Goal: Find specific page/section: Find specific page/section

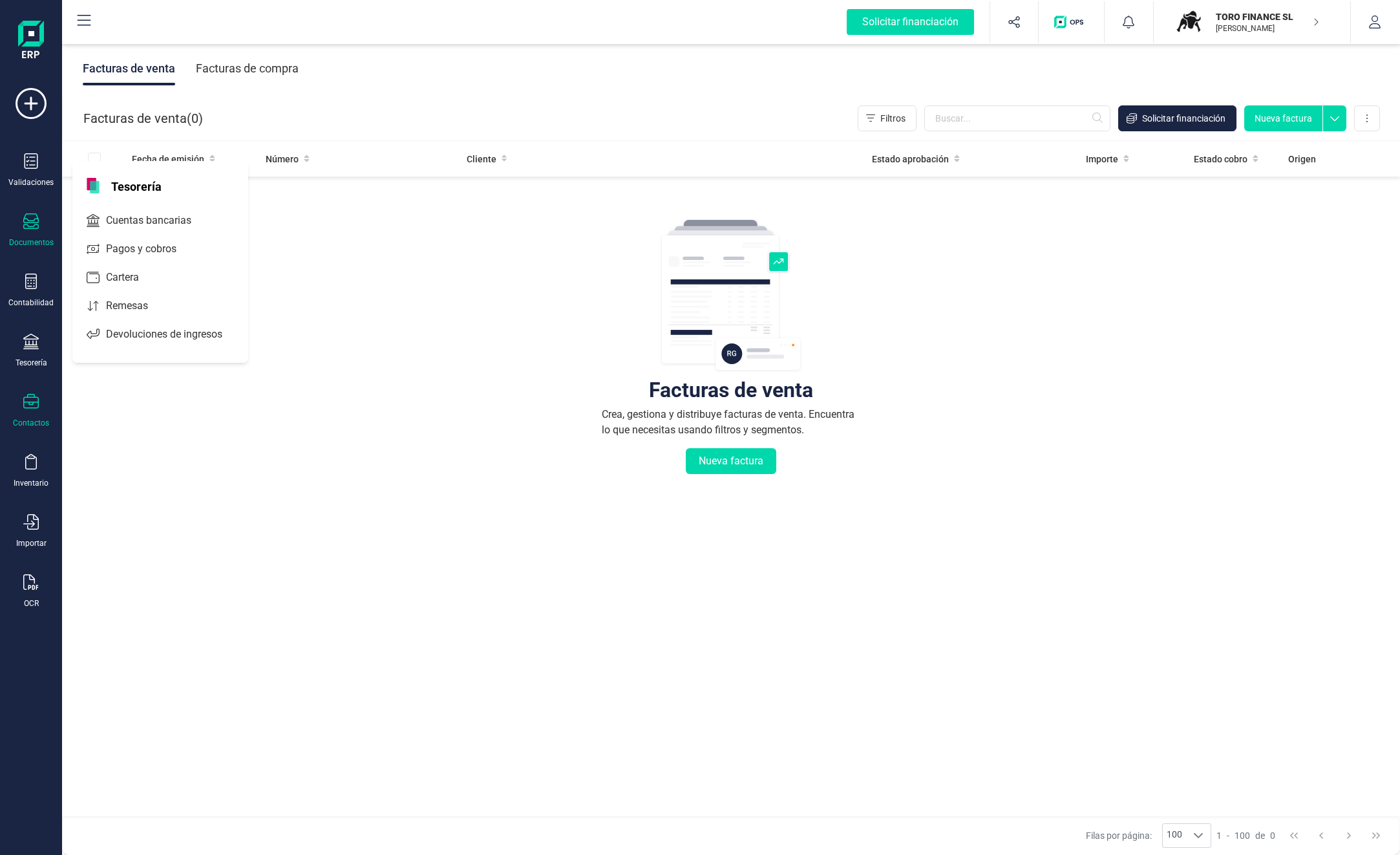
click at [34, 410] on div at bounding box center [31, 403] width 16 height 19
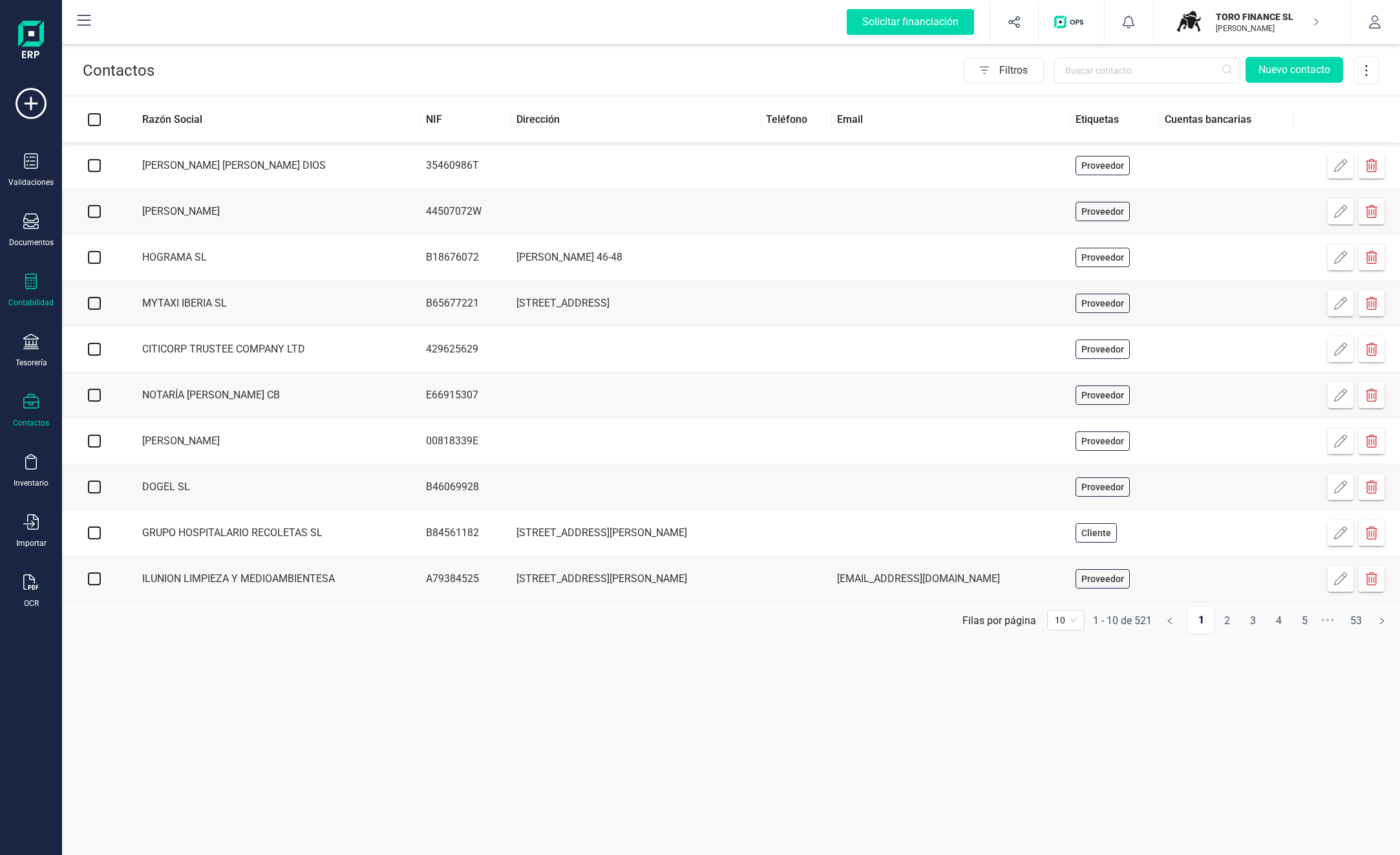
click at [33, 288] on icon at bounding box center [31, 282] width 16 height 16
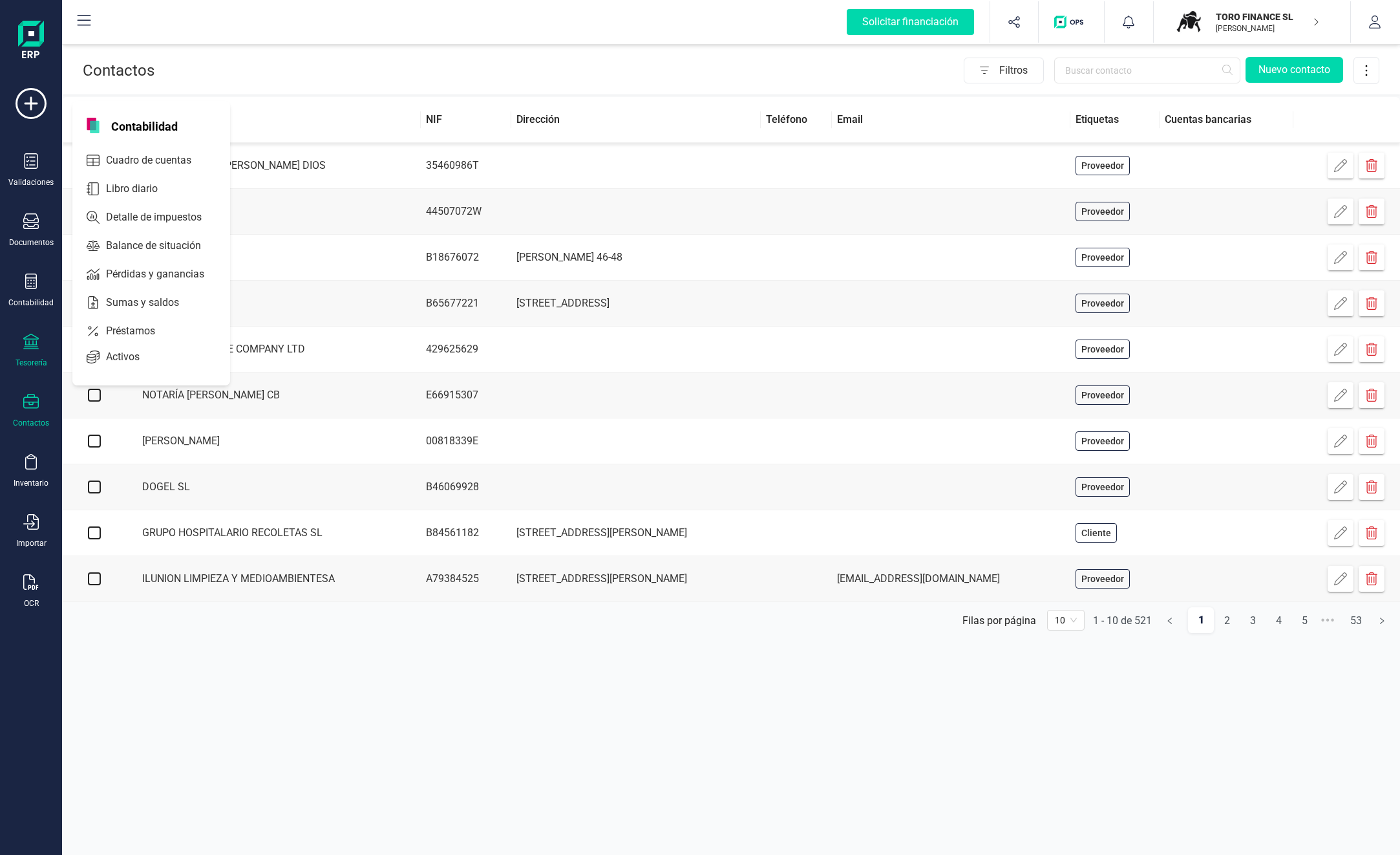
click at [34, 347] on icon at bounding box center [31, 341] width 16 height 16
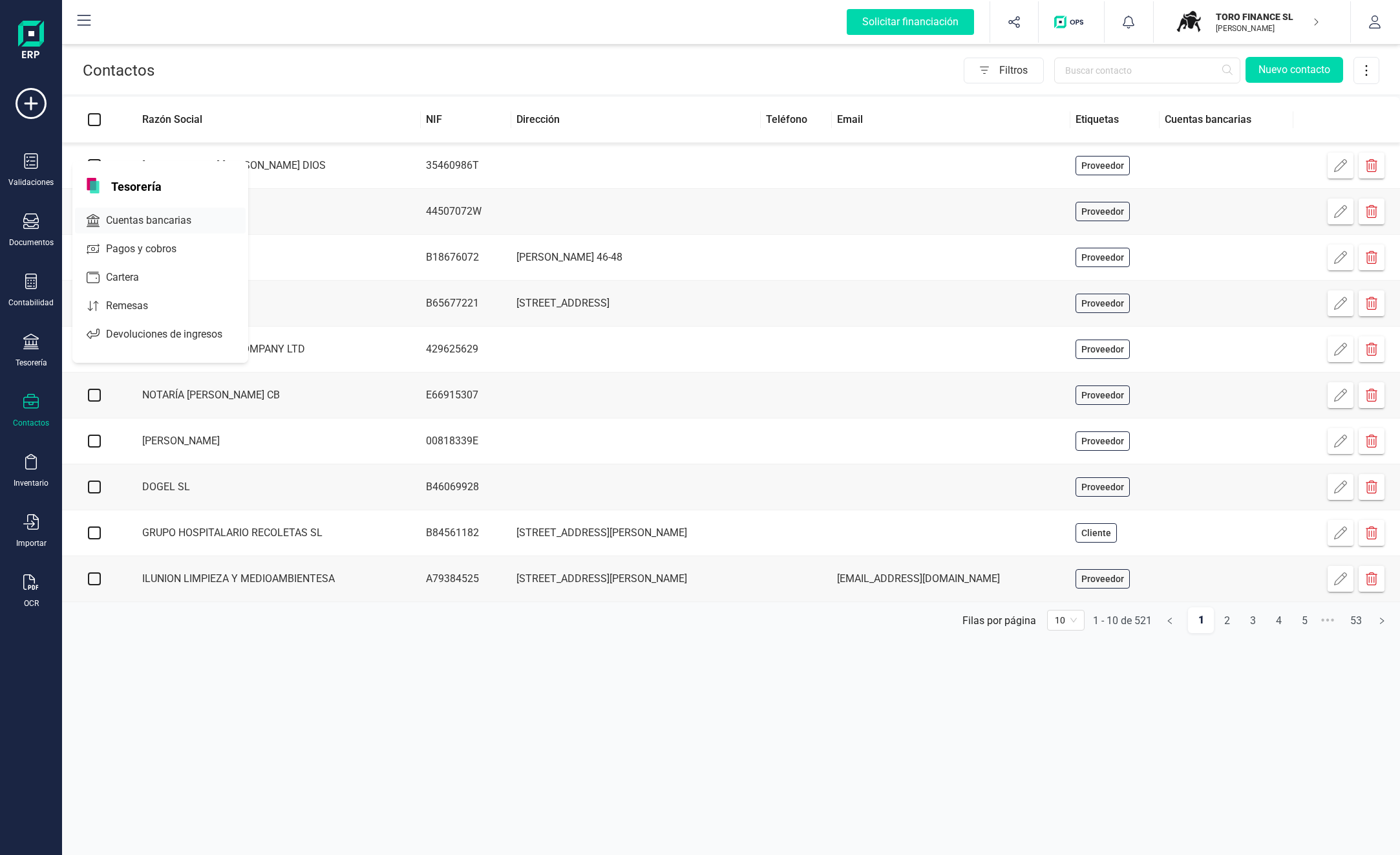
click at [163, 223] on span "Cuentas bancarias" at bounding box center [158, 220] width 114 height 16
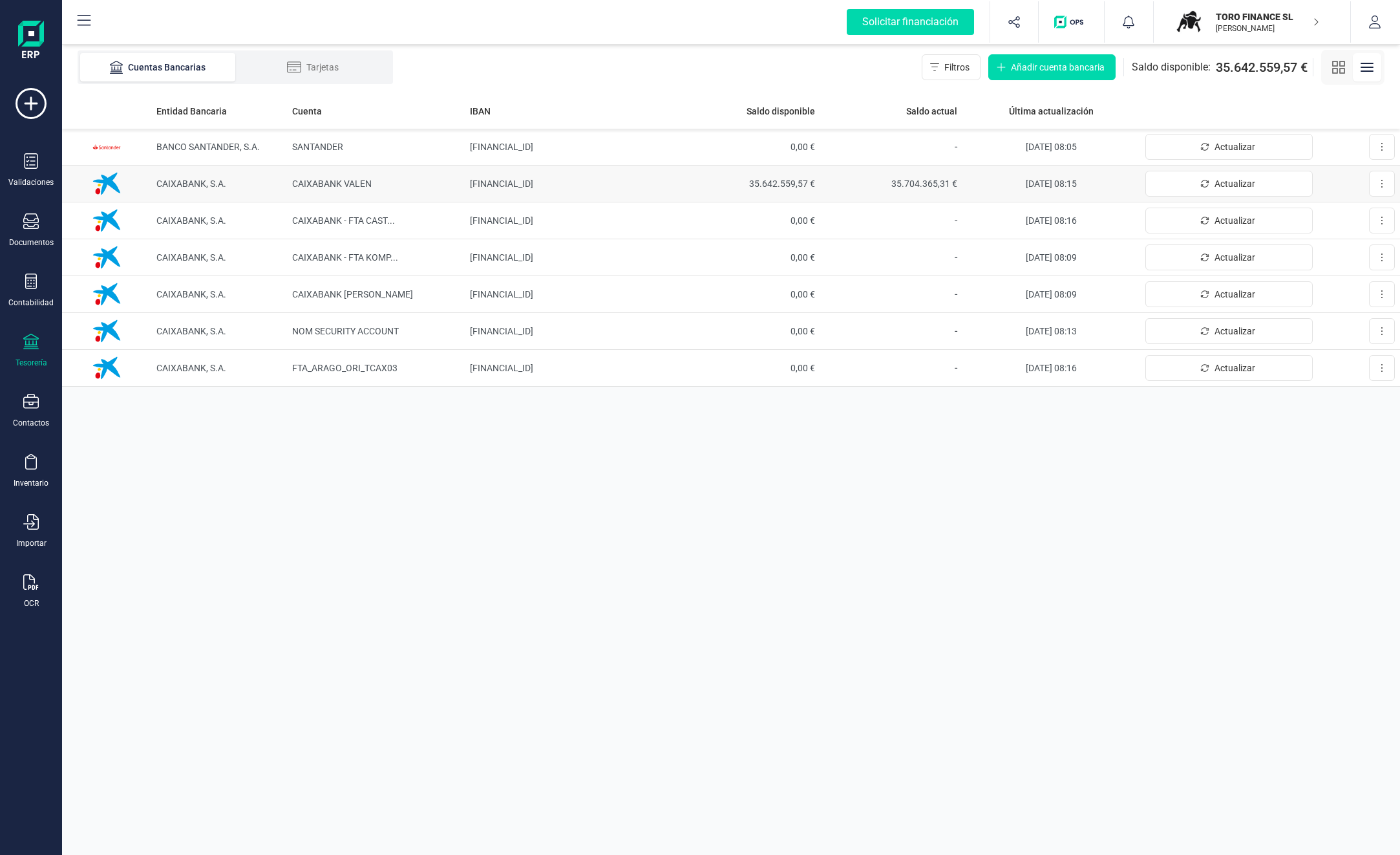
click at [926, 183] on span "35.704.365,31 €" at bounding box center [891, 183] width 132 height 13
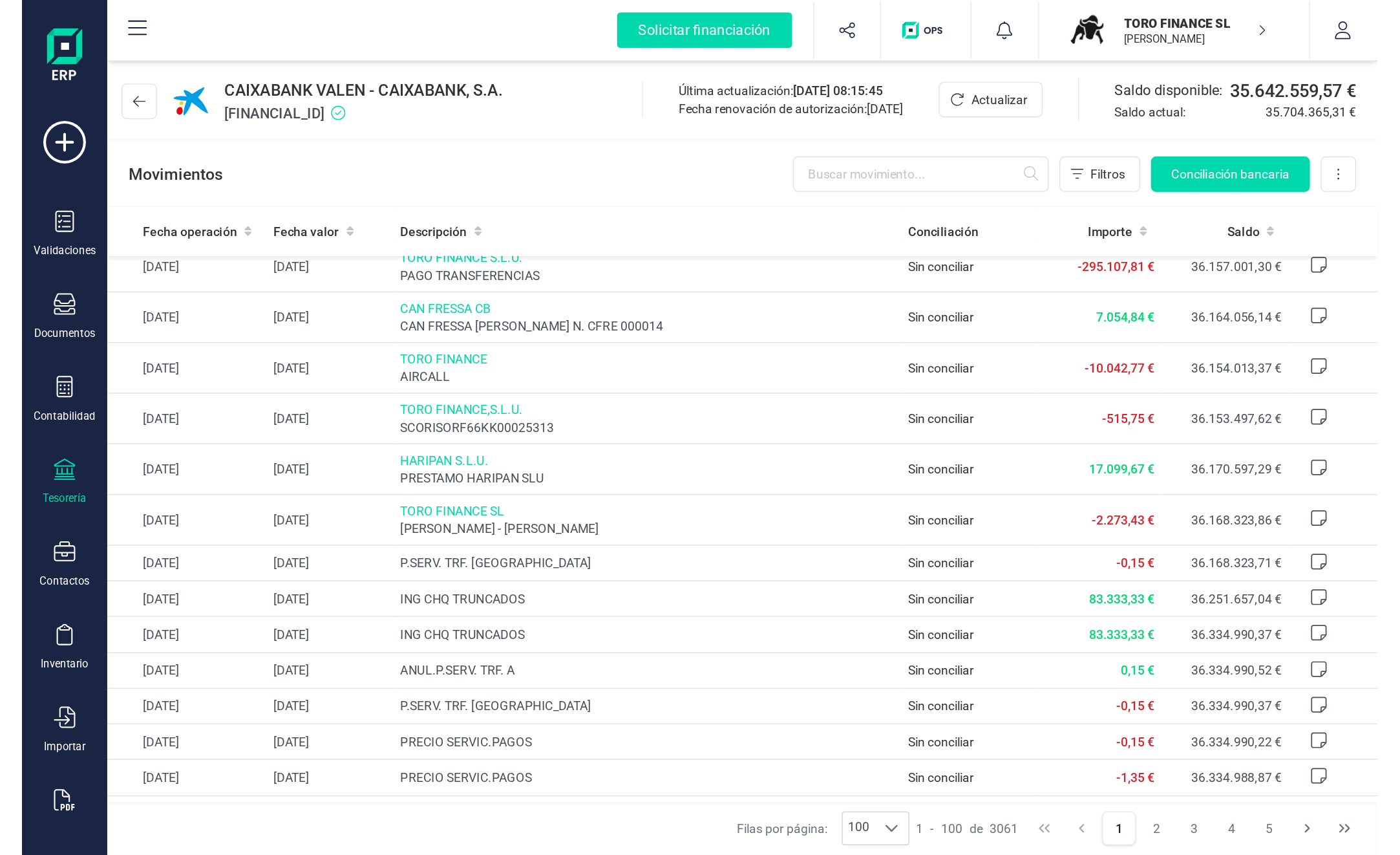
scroll to position [776, 0]
